Goal: Task Accomplishment & Management: Manage account settings

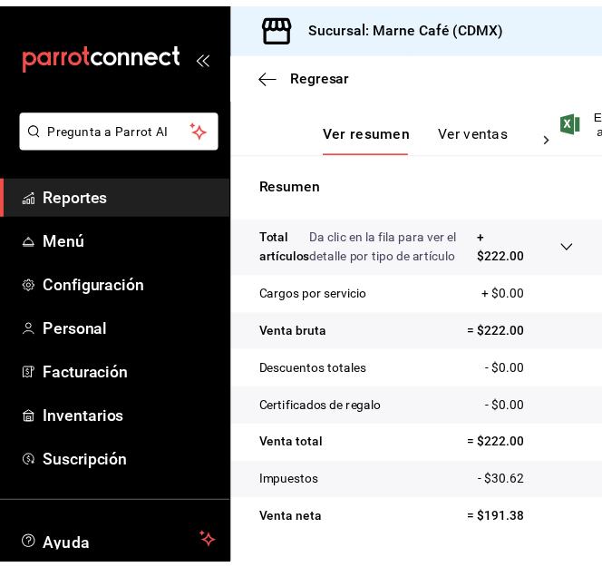
scroll to position [453, 0]
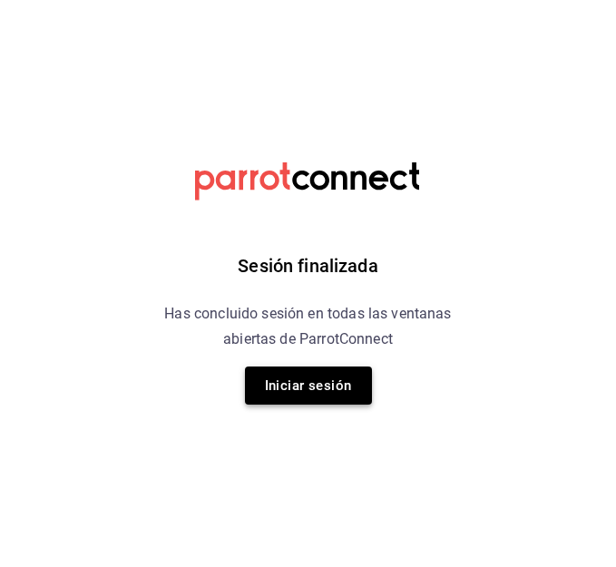
click at [283, 381] on button "Iniciar sesión" at bounding box center [308, 385] width 127 height 38
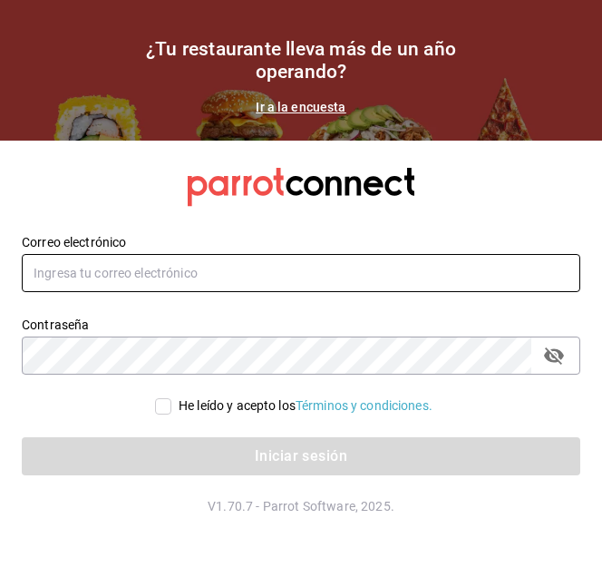
type input "[EMAIL_ADDRESS][DOMAIN_NAME]"
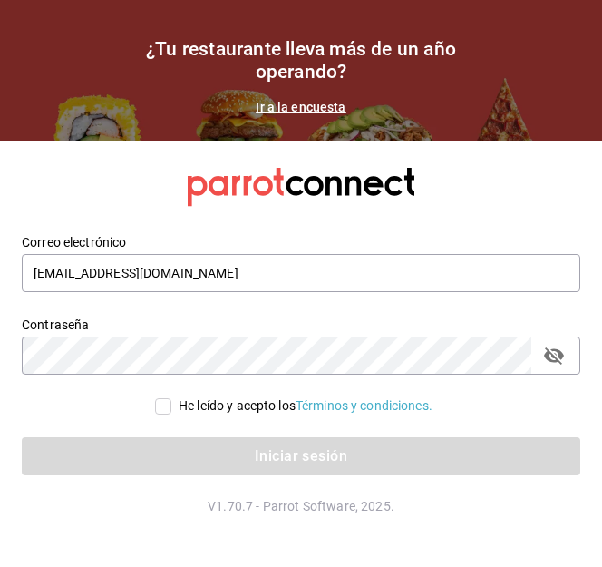
click at [139, 215] on div "Correo electrónico [EMAIL_ADDRESS][DOMAIN_NAME]" at bounding box center [290, 253] width 581 height 83
click at [166, 402] on input "He leído y acepto los Términos y condiciones." at bounding box center [163, 406] width 16 height 16
checkbox input "true"
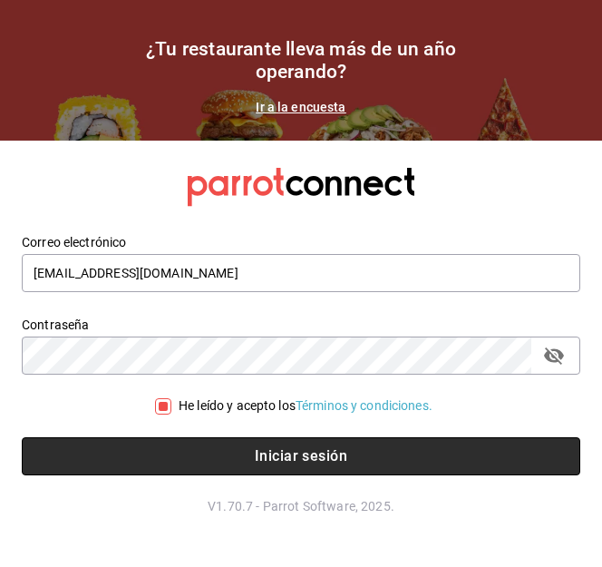
click at [248, 470] on button "Iniciar sesión" at bounding box center [301, 456] width 559 height 38
